Goal: Navigation & Orientation: Find specific page/section

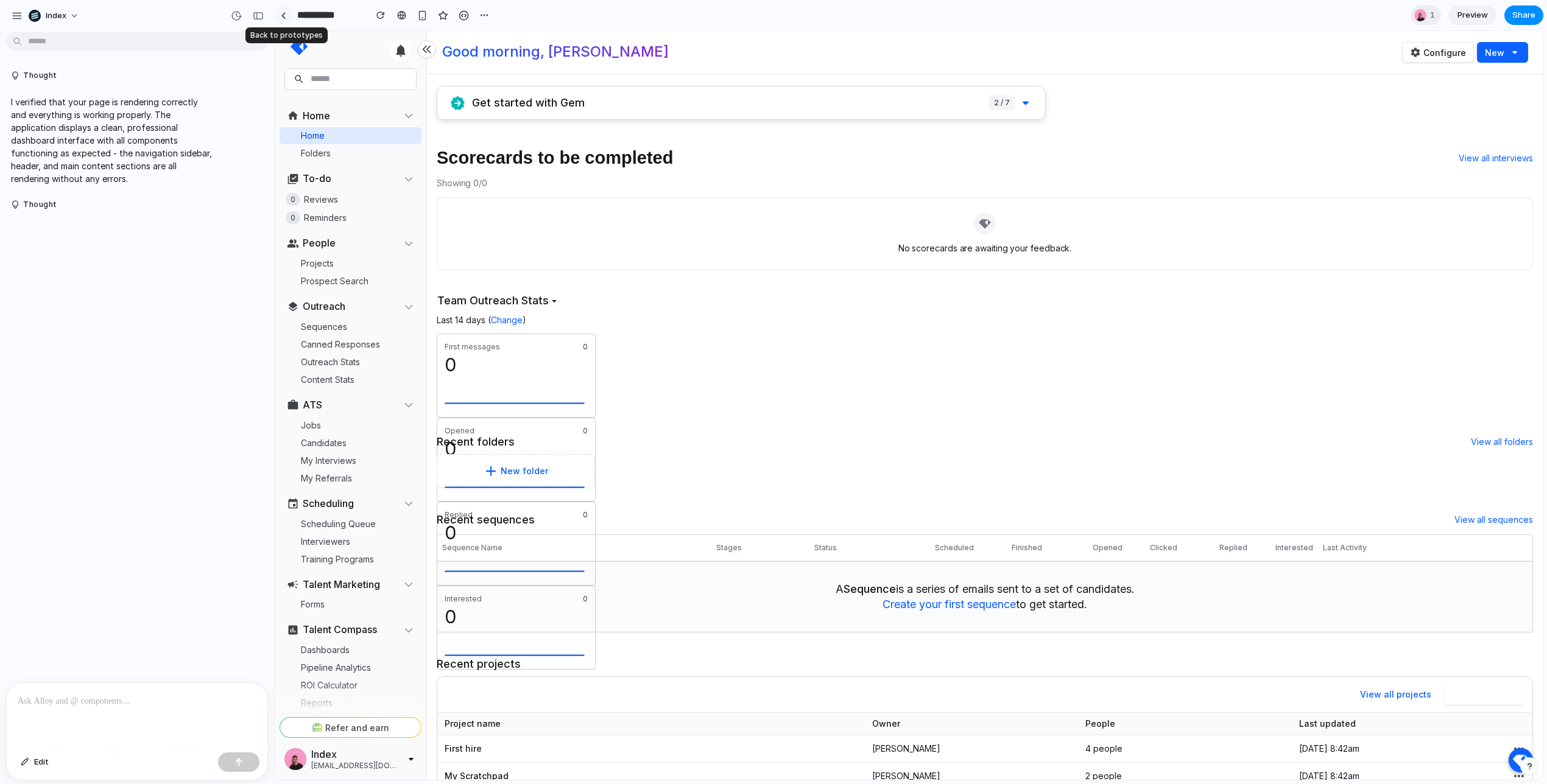
click at [284, 15] on div at bounding box center [283, 15] width 6 height 7
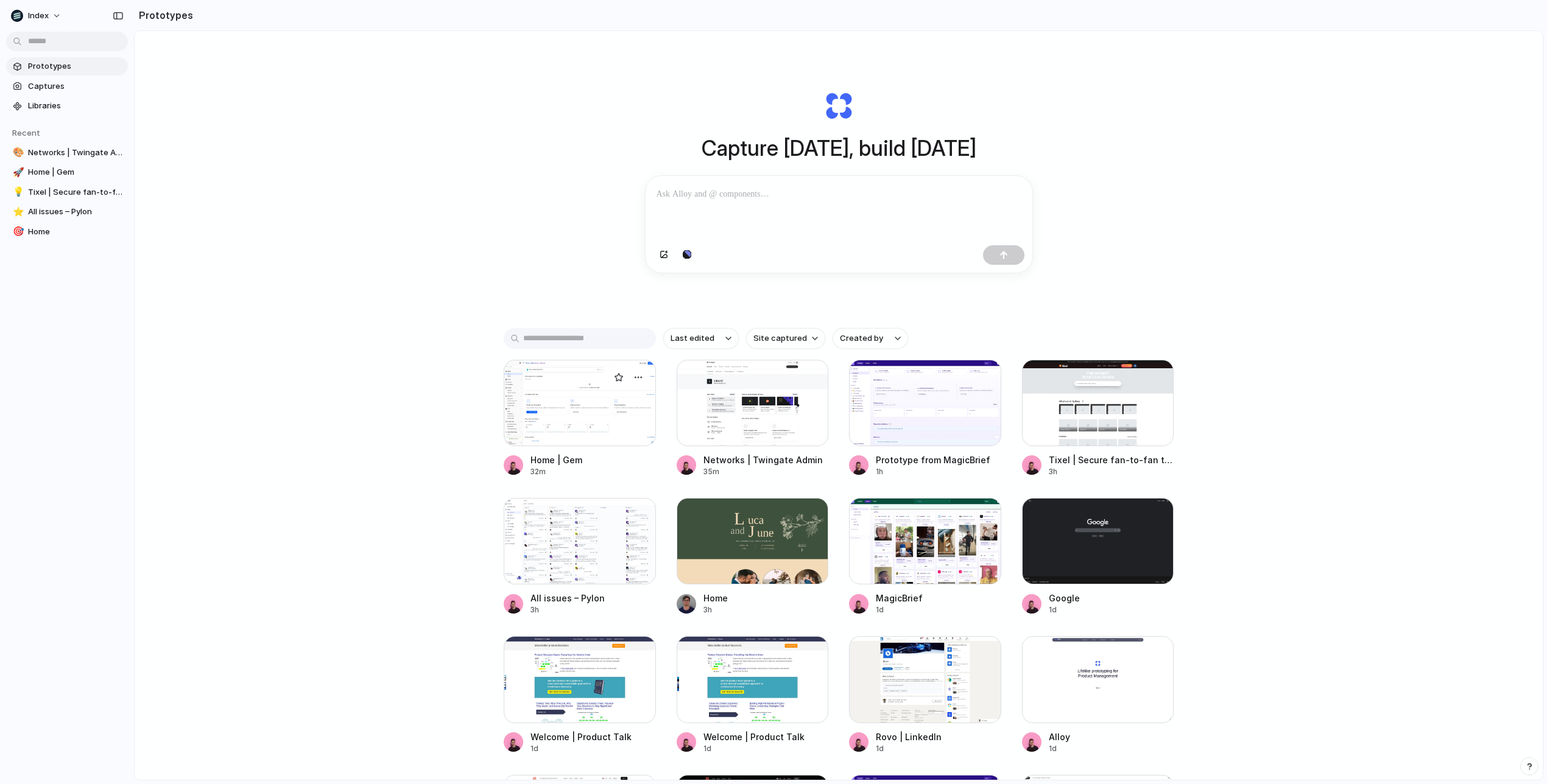
click at [579, 426] on div at bounding box center [579, 403] width 152 height 87
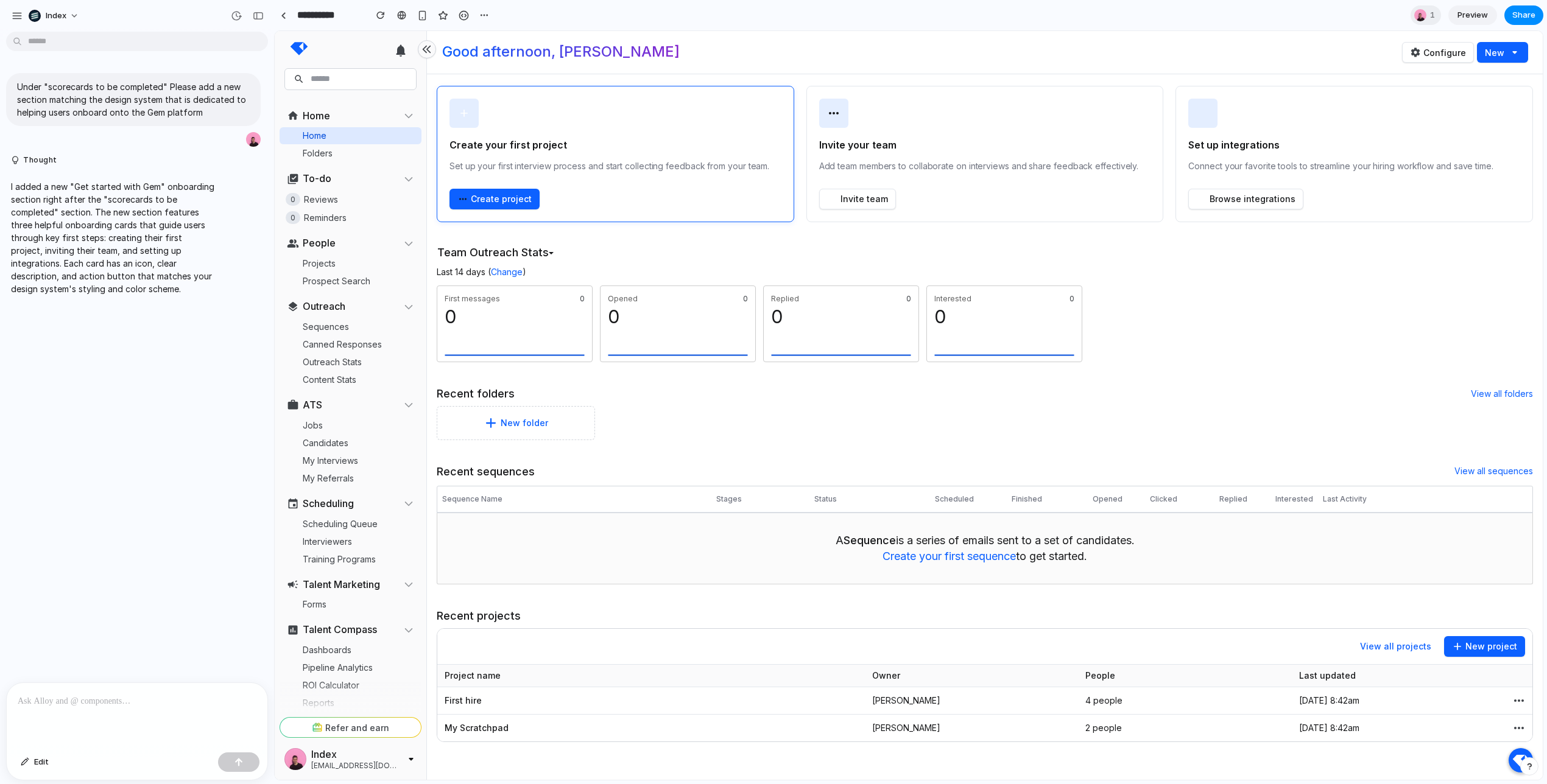
scroll to position [247, 0]
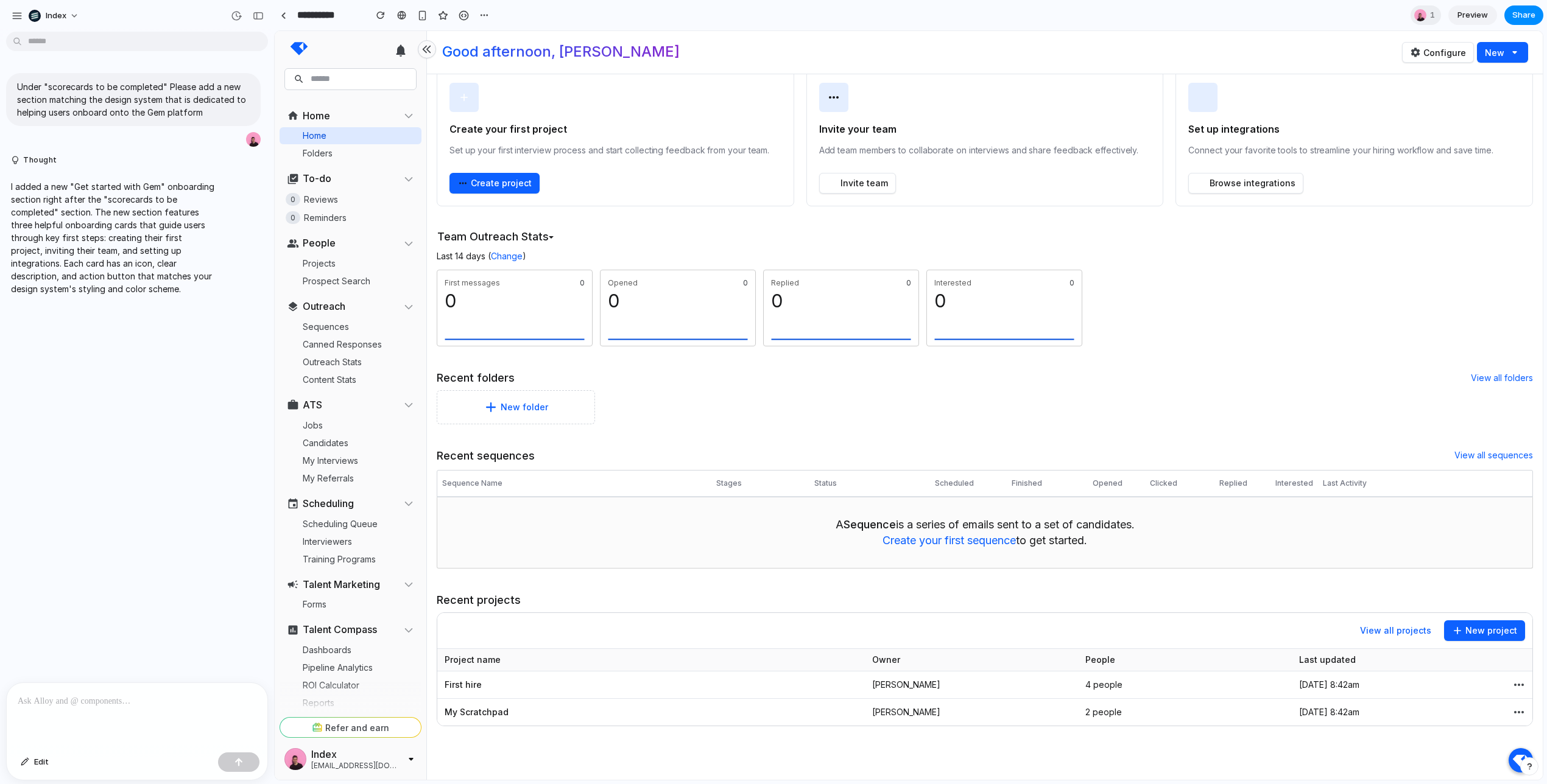
click at [536, 301] on div "0" at bounding box center [515, 301] width 140 height 26
click at [801, 588] on div "Recent projects" at bounding box center [985, 600] width 1097 height 24
click at [285, 18] on div at bounding box center [283, 15] width 6 height 7
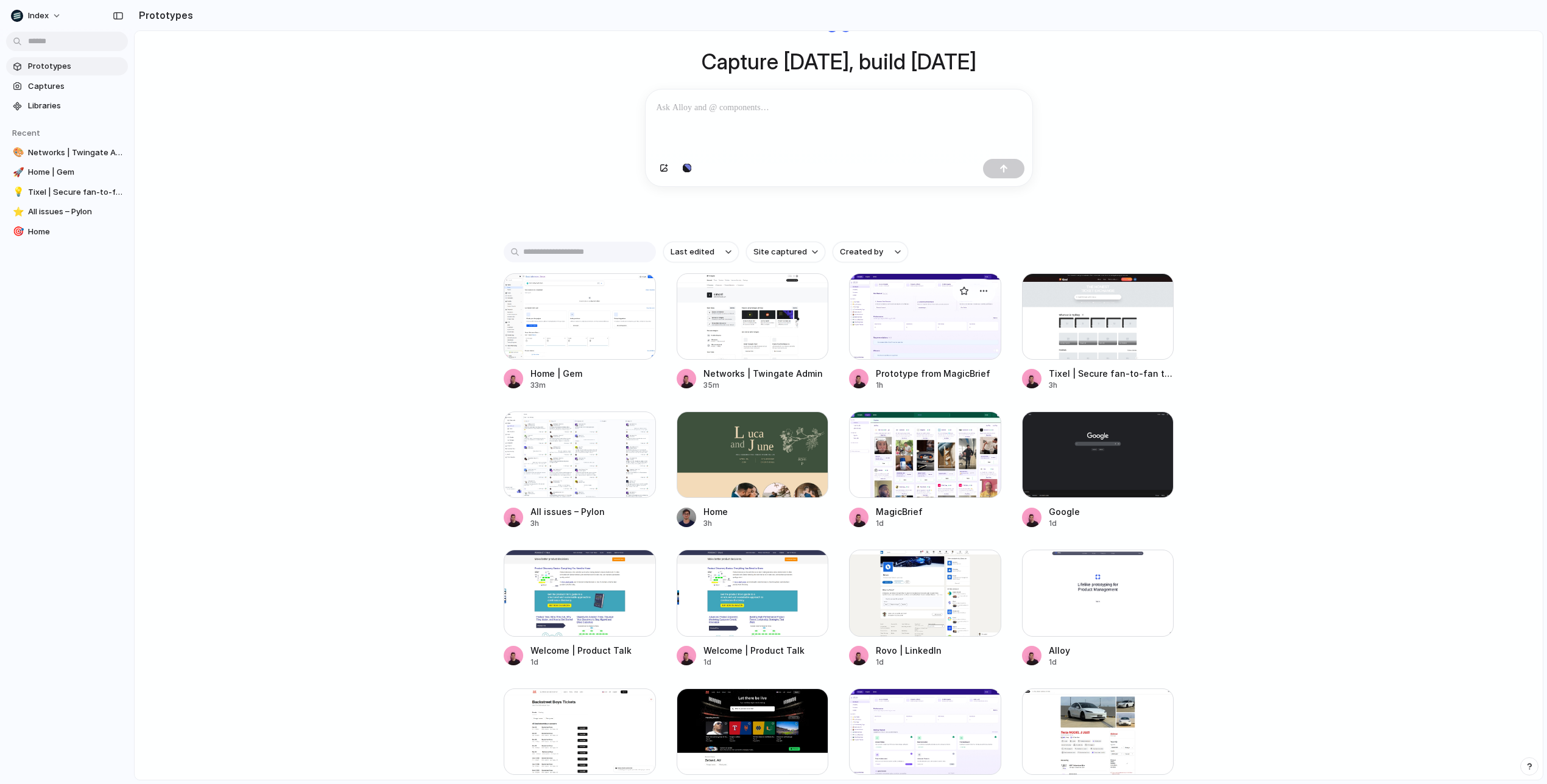
scroll to position [108, 0]
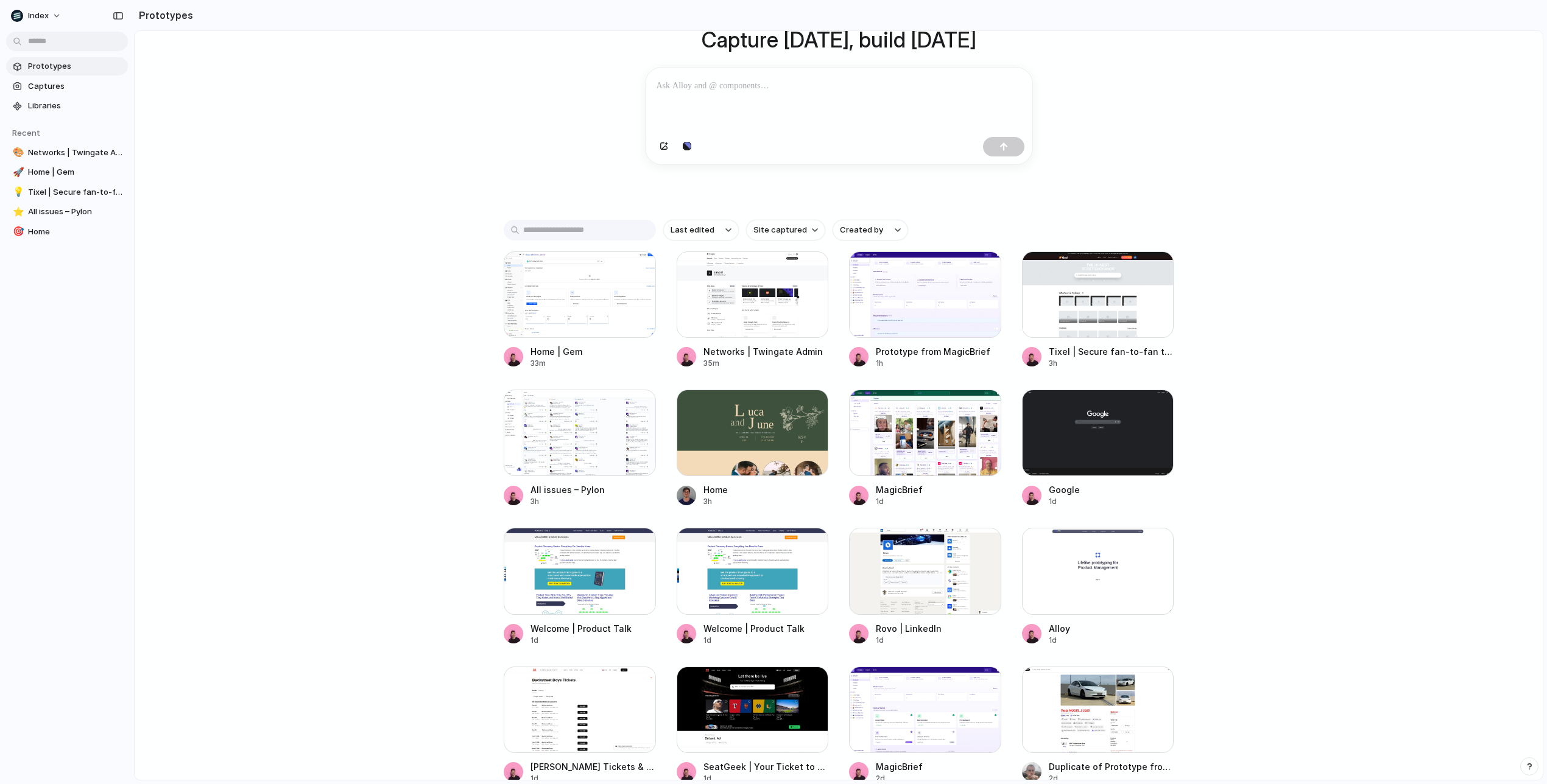
click at [445, 434] on div "Capture today, build tomorrow Clone web app Clone screenshot Start from existin…" at bounding box center [838, 329] width 1408 height 814
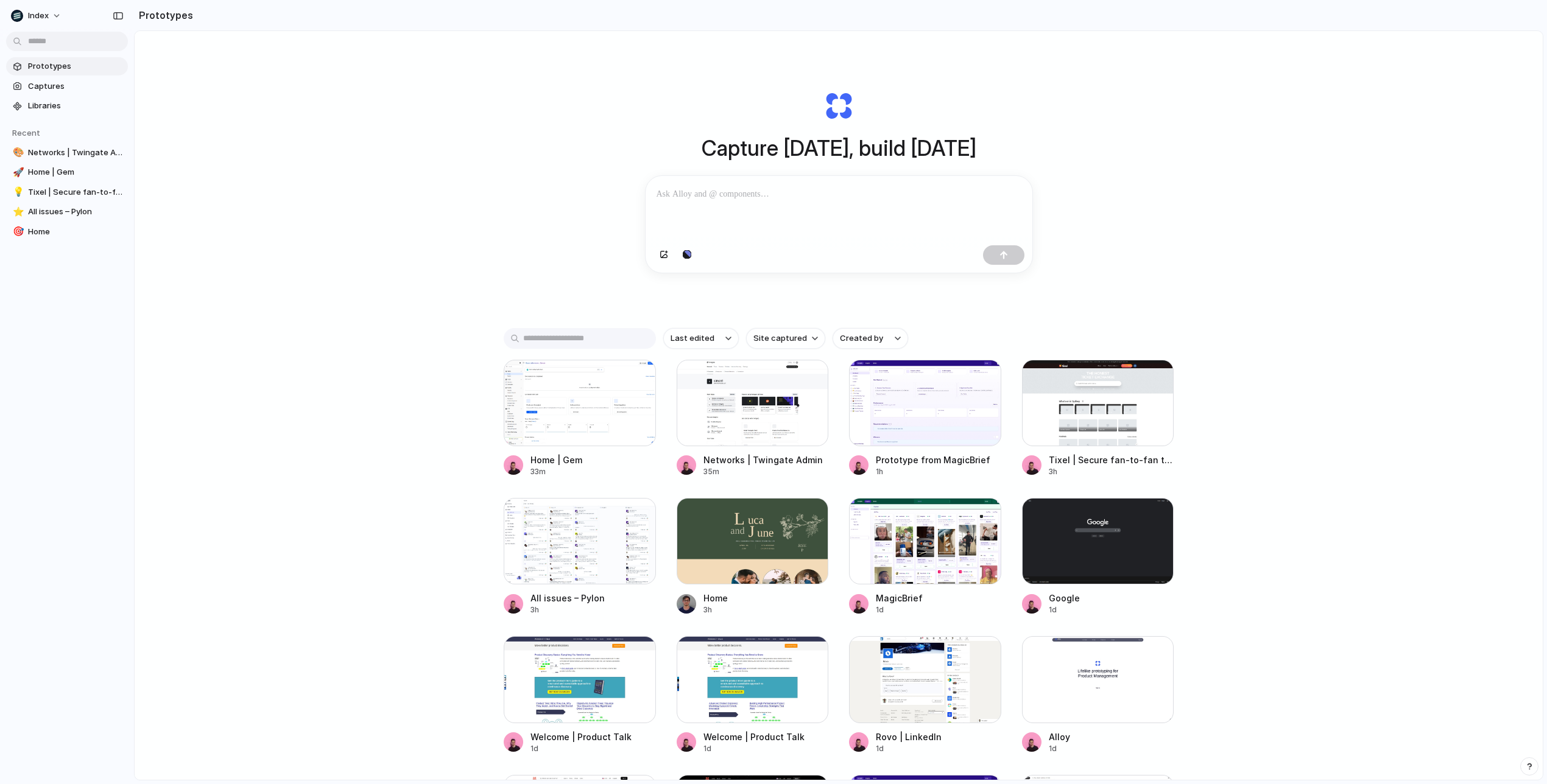
click at [1285, 13] on section "Prototypes" at bounding box center [838, 15] width 1409 height 31
